Goal: Information Seeking & Learning: Learn about a topic

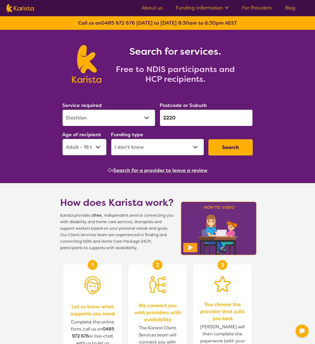
select select "Dietitian"
select select "AD"
select select "i-don-t-know"
click at [114, 117] on select "Allied Health Assistant Assessment ([MEDICAL_DATA] or [MEDICAL_DATA]) Behaviour…" at bounding box center [108, 117] width 93 height 17
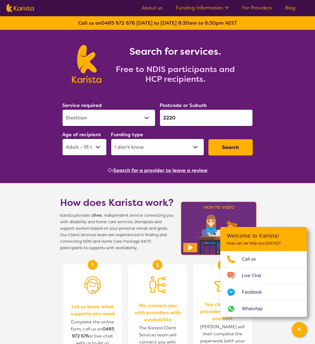
click at [99, 117] on select "Allied Health Assistant Assessment ([MEDICAL_DATA] or [MEDICAL_DATA]) Behaviour…" at bounding box center [108, 117] width 93 height 17
select select "Supported accommodation"
click at [62, 109] on select "Allied Health Assistant Assessment ([MEDICAL_DATA] or [MEDICAL_DATA]) Behaviour…" at bounding box center [108, 117] width 93 height 17
click at [182, 114] on input "2220" at bounding box center [206, 117] width 93 height 17
drag, startPoint x: 187, startPoint y: 117, endPoint x: 145, endPoint y: 118, distance: 42.3
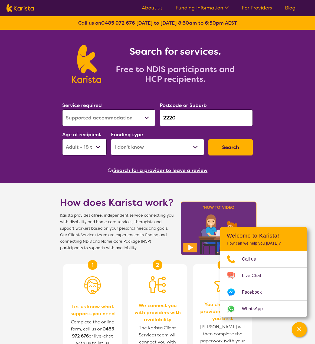
click at [145, 117] on div "Service required Allied Health Assistant Assessment ([MEDICAL_DATA] or [MEDICAL…" at bounding box center [157, 128] width 195 height 59
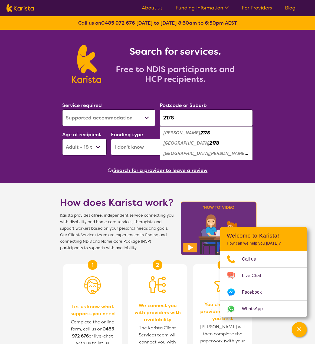
type input "2178"
click at [168, 130] on em "[PERSON_NAME]" at bounding box center [182, 133] width 37 height 6
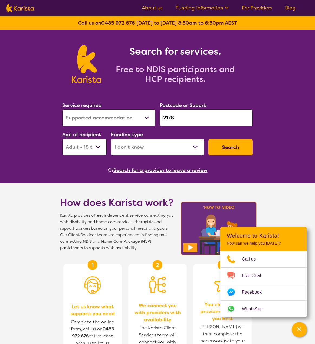
click at [170, 148] on select "Home Care Package (HCP) National Disability Insurance Scheme (NDIS) I don't know" at bounding box center [157, 147] width 93 height 17
select select "NDIS"
click at [111, 139] on select "Home Care Package (HCP) National Disability Insurance Scheme (NDIS) I don't know" at bounding box center [157, 147] width 93 height 17
click at [221, 151] on button "Search" at bounding box center [231, 147] width 44 height 16
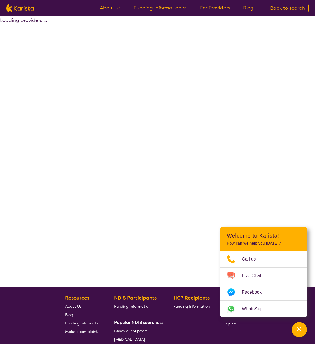
select select "by_score"
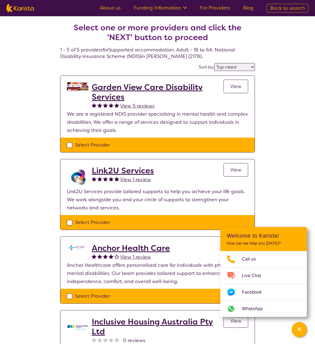
scroll to position [27, 0]
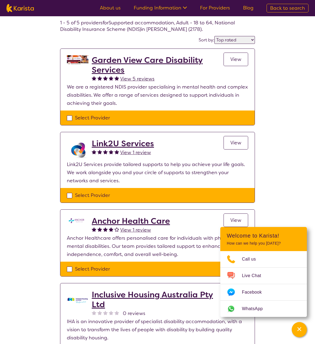
click at [286, 192] on div "Select one or more providers and click the 'NEXT' button to proceed 1 - 5 of 5 …" at bounding box center [157, 226] width 315 height 474
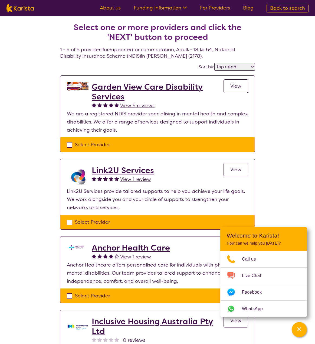
scroll to position [0, 0]
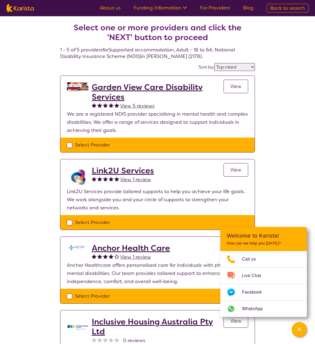
click at [238, 170] on span "View" at bounding box center [236, 170] width 11 height 7
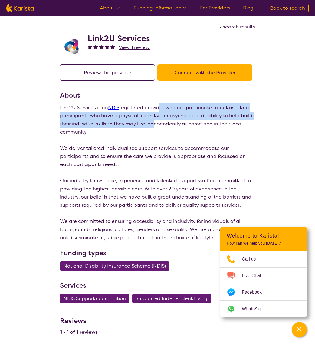
drag, startPoint x: 159, startPoint y: 109, endPoint x: 152, endPoint y: 122, distance: 15.3
click at [152, 122] on p "Link2U Services is an NDIS registered provider who are passionate about assisti…" at bounding box center [157, 119] width 195 height 33
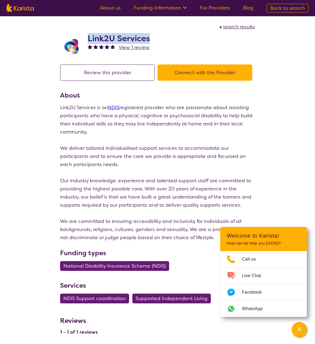
drag, startPoint x: 89, startPoint y: 38, endPoint x: 161, endPoint y: 41, distance: 71.3
click at [161, 41] on div "Link2U Services View 1 review" at bounding box center [157, 44] width 195 height 27
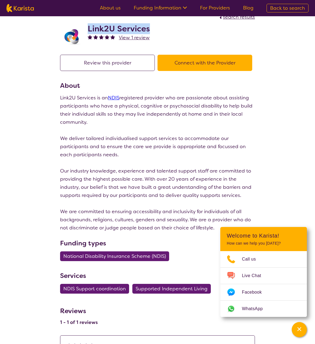
scroll to position [27, 0]
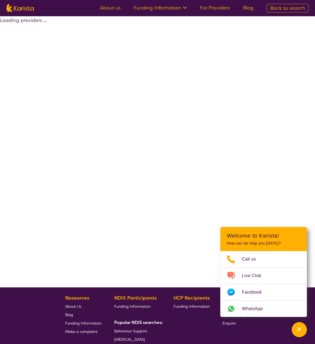
select select "by_score"
